Goal: Task Accomplishment & Management: Use online tool/utility

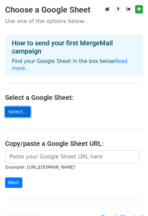
click at [20, 107] on link "Select..." at bounding box center [17, 112] width 25 height 10
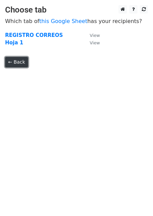
click at [17, 60] on link "← Back" at bounding box center [16, 62] width 23 height 10
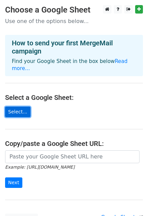
click at [15, 107] on link "Select..." at bounding box center [17, 112] width 25 height 10
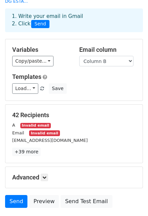
scroll to position [73, 0]
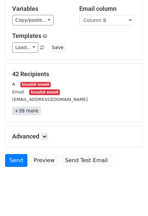
click at [25, 107] on link "+39 more" at bounding box center [26, 111] width 28 height 8
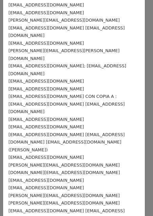
scroll to position [44, 0]
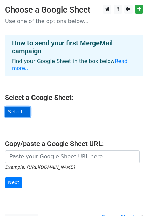
click at [17, 107] on link "Select..." at bounding box center [17, 112] width 25 height 10
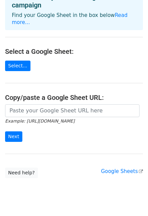
scroll to position [54, 0]
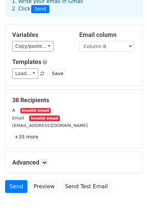
scroll to position [68, 0]
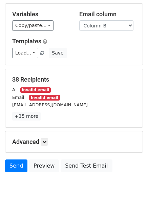
click at [35, 95] on small "Invalid email" at bounding box center [44, 98] width 30 height 6
click at [26, 87] on small "Invalid email" at bounding box center [35, 90] width 30 height 6
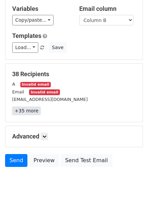
click at [31, 107] on link "+35 more" at bounding box center [26, 111] width 28 height 8
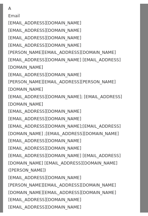
scroll to position [0, 0]
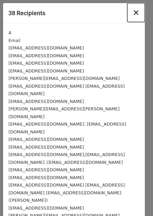
click at [133, 13] on span "×" at bounding box center [136, 12] width 7 height 9
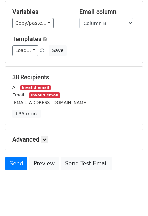
scroll to position [73, 0]
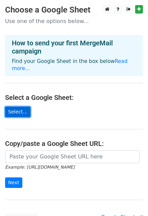
click at [14, 107] on link "Select..." at bounding box center [17, 112] width 25 height 10
click at [20, 107] on link "Select..." at bounding box center [17, 112] width 25 height 10
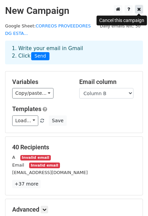
click at [137, 9] on link at bounding box center [139, 9] width 8 height 8
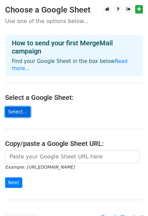
click at [20, 107] on link "Select..." at bounding box center [17, 112] width 25 height 10
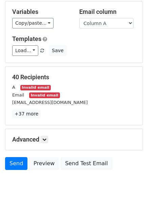
scroll to position [73, 0]
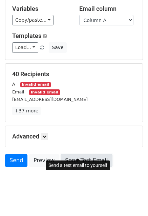
click at [76, 154] on link "Send Test Email" at bounding box center [86, 160] width 51 height 13
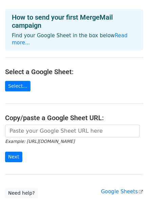
scroll to position [54, 0]
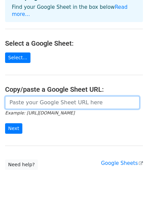
click at [56, 97] on input "url" at bounding box center [72, 102] width 134 height 13
paste input "https://docs.google.com/spreadsheets/d/12gSswmXV4qxgIgwjr8rYjGAEoyIeRdcFdB3hpte…"
type input "https://docs.google.com/spreadsheets/d/12gSswmXV4qxgIgwjr8rYjGAEoyIeRdcFdB3hpte…"
click at [5, 123] on input "Next" at bounding box center [13, 128] width 17 height 10
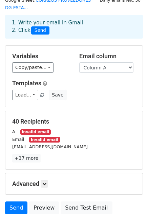
scroll to position [73, 0]
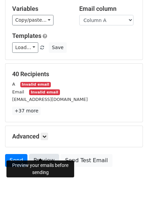
click at [42, 154] on link "Preview" at bounding box center [44, 160] width 30 height 13
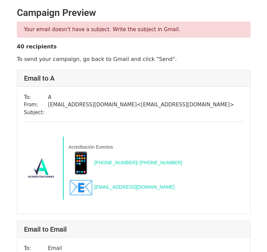
click at [98, 96] on td "A" at bounding box center [141, 97] width 186 height 8
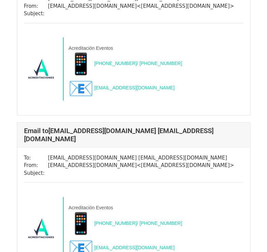
scroll to position [982, 0]
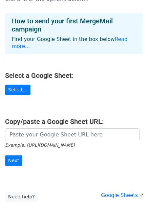
scroll to position [34, 0]
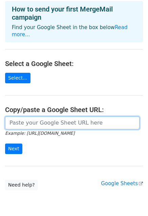
click at [37, 116] on input "url" at bounding box center [72, 122] width 134 height 13
paste input "https://docs.google.com/spreadsheets/d/12gSswmXV4qxgIgwjr8rYjGAEoyIeRdcFdB3hpte…"
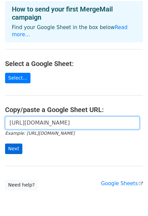
type input "https://docs.google.com/spreadsheets/d/12gSswmXV4qxgIgwjr8rYjGAEoyIeRdcFdB3hpte…"
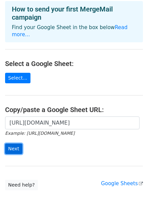
click at [16, 144] on input "Next" at bounding box center [13, 149] width 17 height 10
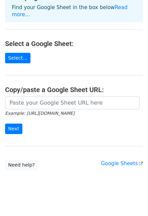
scroll to position [54, 0]
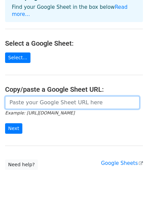
click at [49, 97] on input "url" at bounding box center [72, 102] width 134 height 13
paste input "https://docs.google.com/spreadsheets/d/12gSswmXV4qxgIgwjr8rYjGAEoyIeRdcFdB3hpte…"
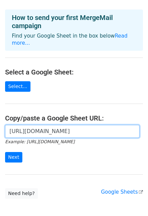
scroll to position [0, 0]
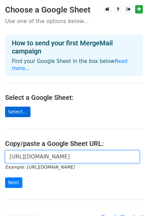
type input "https://docs.google.com/spreadsheets/d/12gSswmXV4qxgIgwjr8rYjGAEoyIeRdcFdB3hpte…"
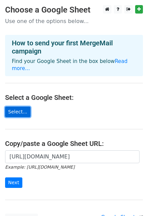
click at [19, 107] on link "Select..." at bounding box center [17, 112] width 25 height 10
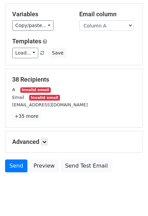
scroll to position [73, 0]
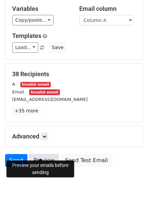
click at [38, 154] on link "Preview" at bounding box center [44, 160] width 30 height 13
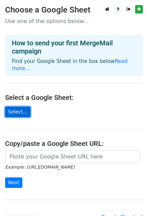
click at [23, 107] on link "Select..." at bounding box center [17, 112] width 25 height 10
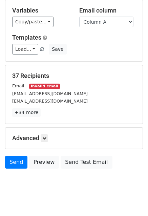
scroll to position [73, 0]
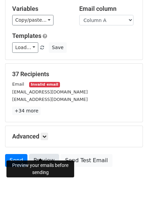
click at [38, 156] on link "Preview" at bounding box center [44, 160] width 30 height 13
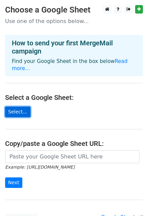
click at [22, 107] on link "Select..." at bounding box center [17, 112] width 25 height 10
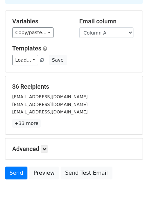
scroll to position [73, 0]
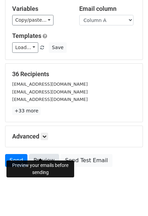
click at [40, 154] on link "Preview" at bounding box center [44, 160] width 30 height 13
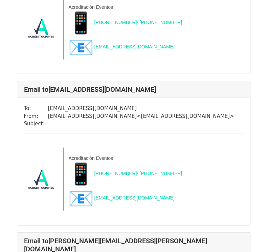
scroll to position [745, 0]
